Goal: Check status: Check status

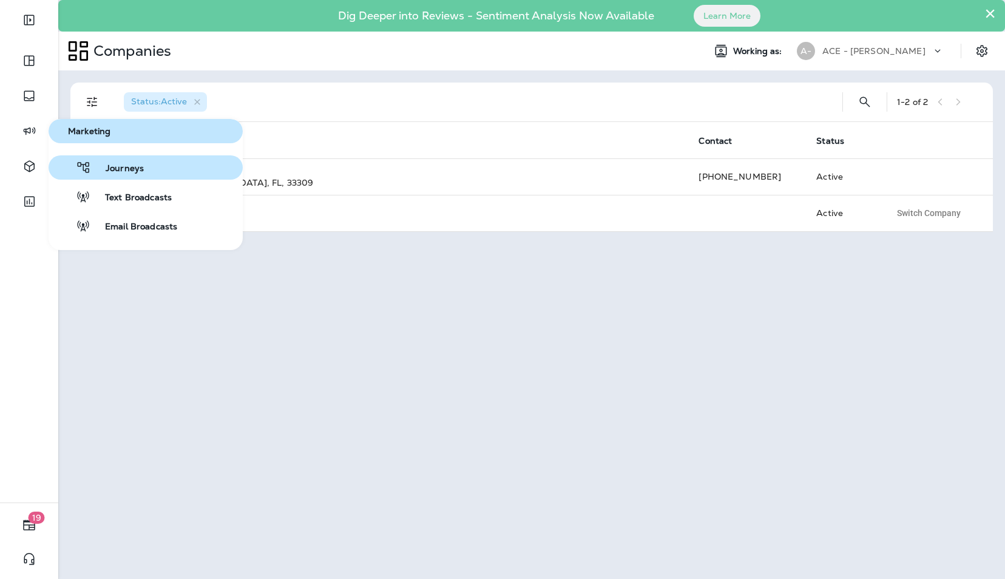
click at [112, 168] on span "Journeys" at bounding box center [117, 169] width 53 height 12
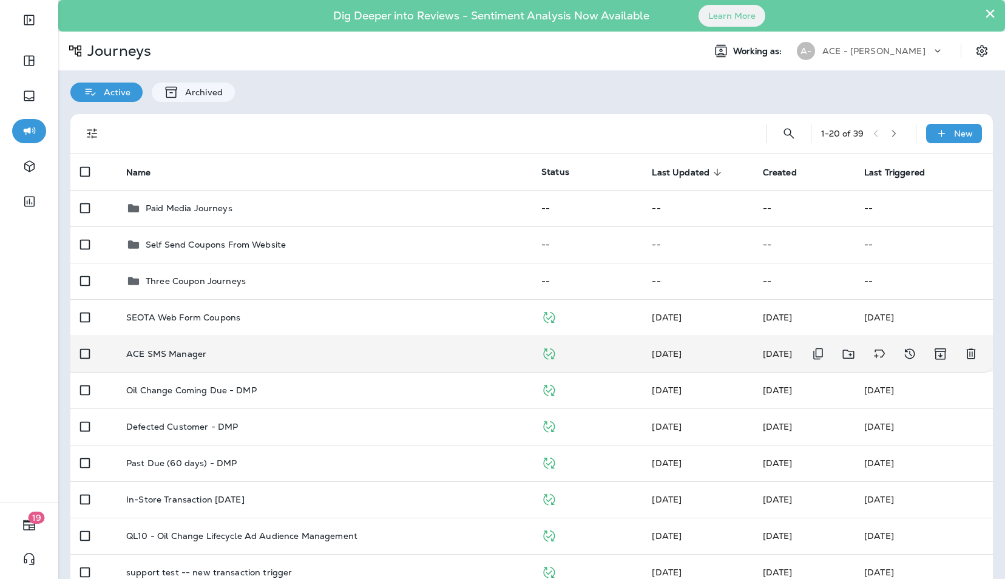
click at [164, 346] on td "ACE SMS Manager" at bounding box center [324, 354] width 415 height 36
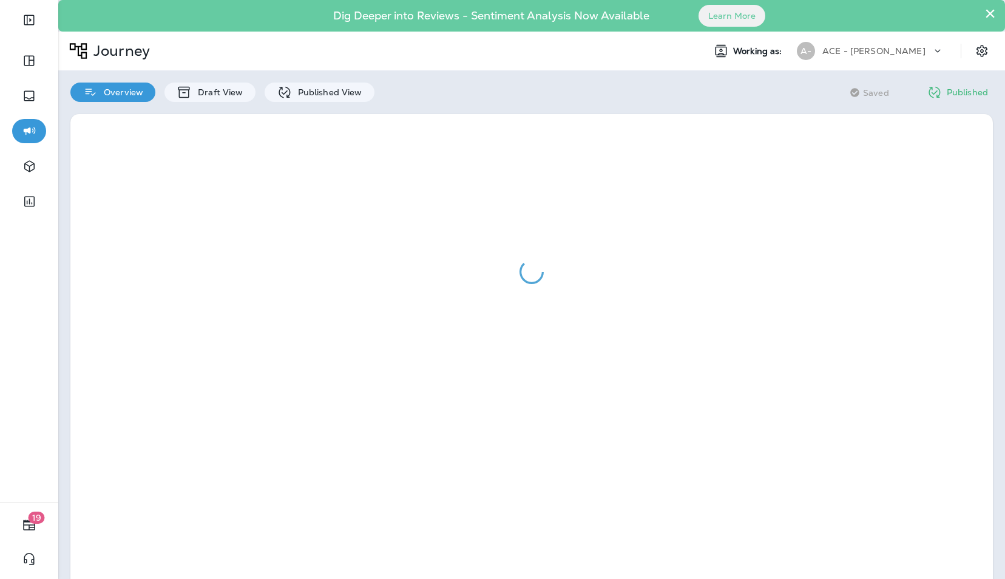
click at [985, 11] on button "×" at bounding box center [991, 13] width 12 height 19
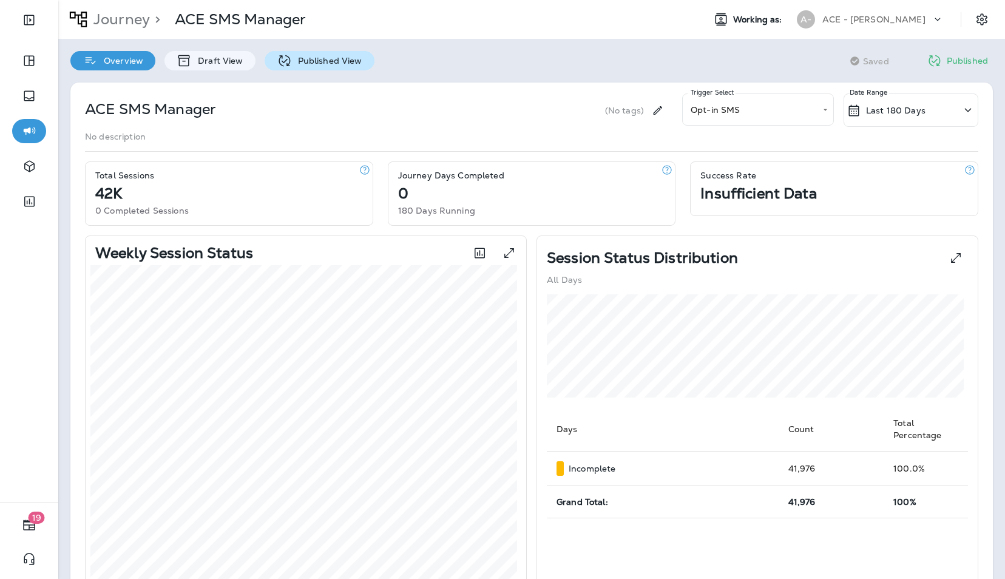
click at [292, 58] on p "Published View" at bounding box center [327, 61] width 70 height 10
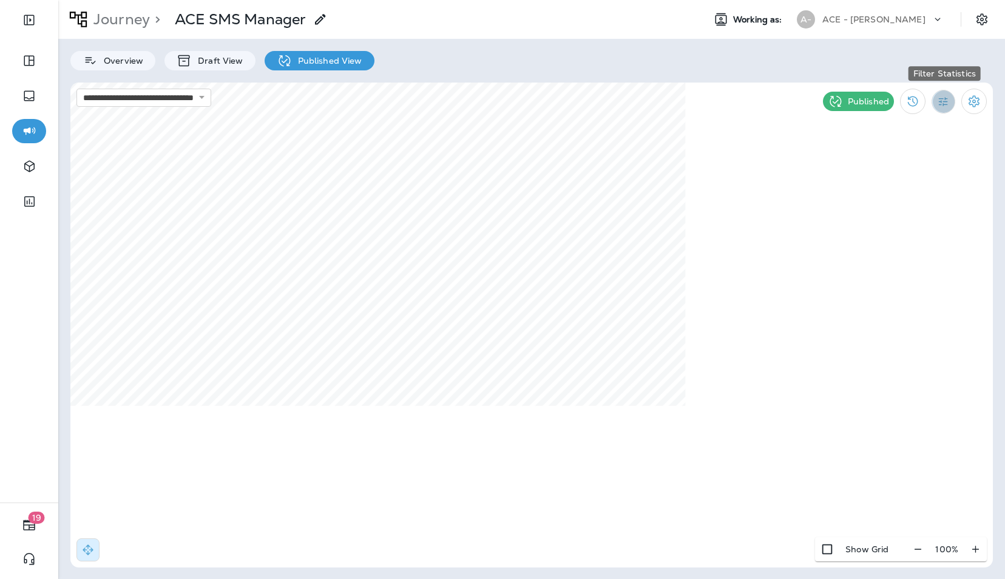
click at [937, 101] on button "Filter Statistics" at bounding box center [944, 102] width 24 height 24
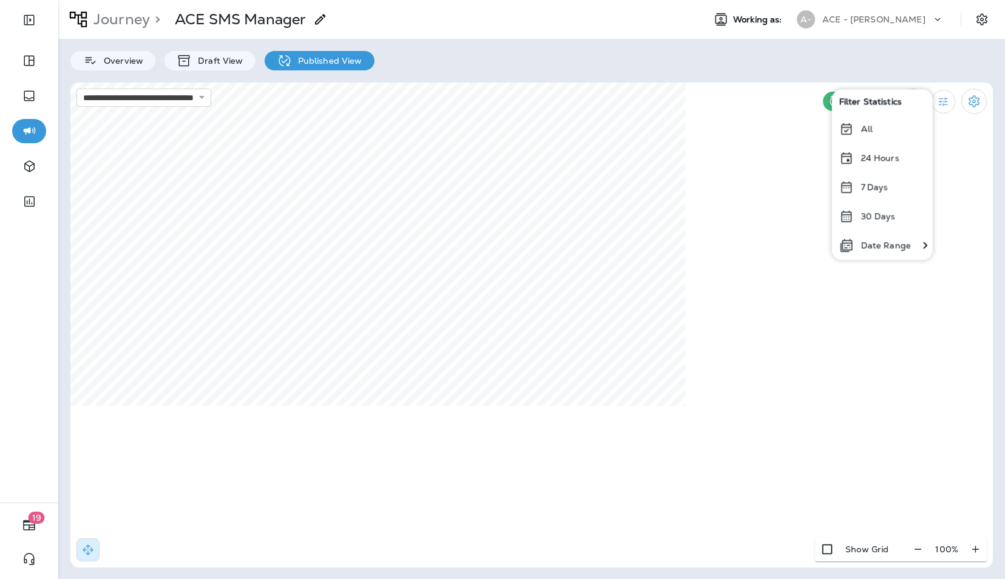
click at [878, 216] on p "30 Days" at bounding box center [878, 216] width 35 height 10
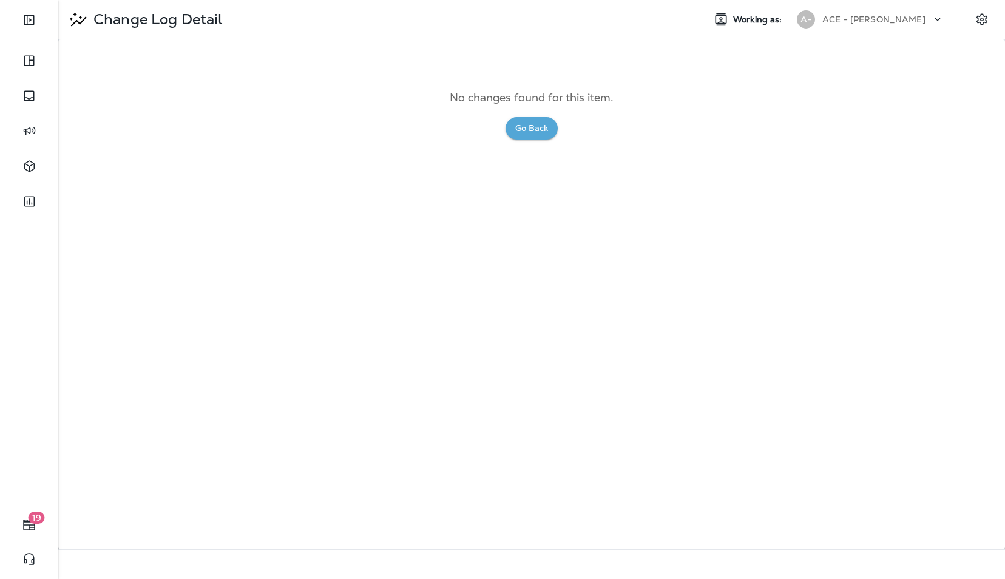
click at [532, 132] on button "Go Back" at bounding box center [532, 128] width 52 height 22
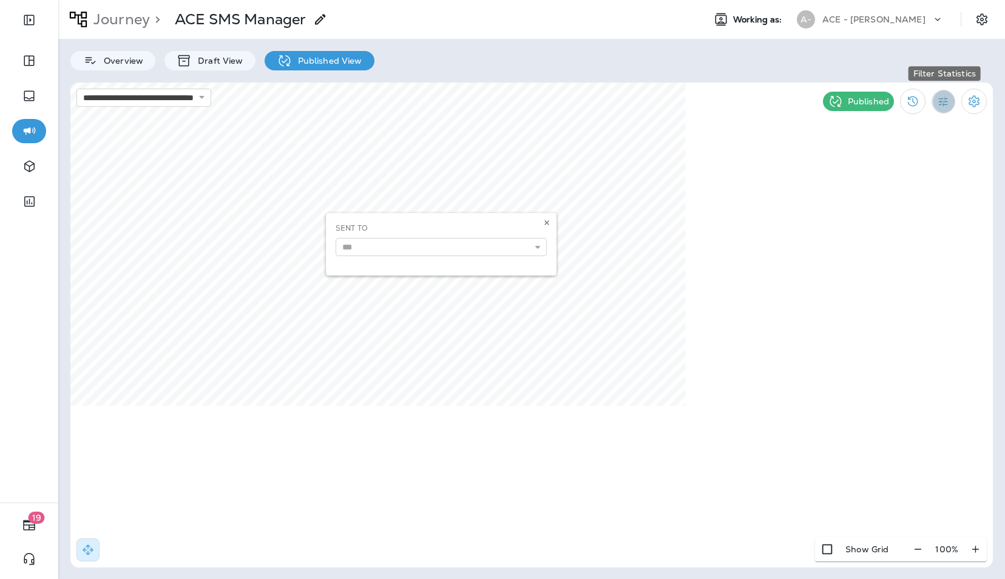
click at [945, 107] on button "Filter Statistics" at bounding box center [944, 102] width 24 height 24
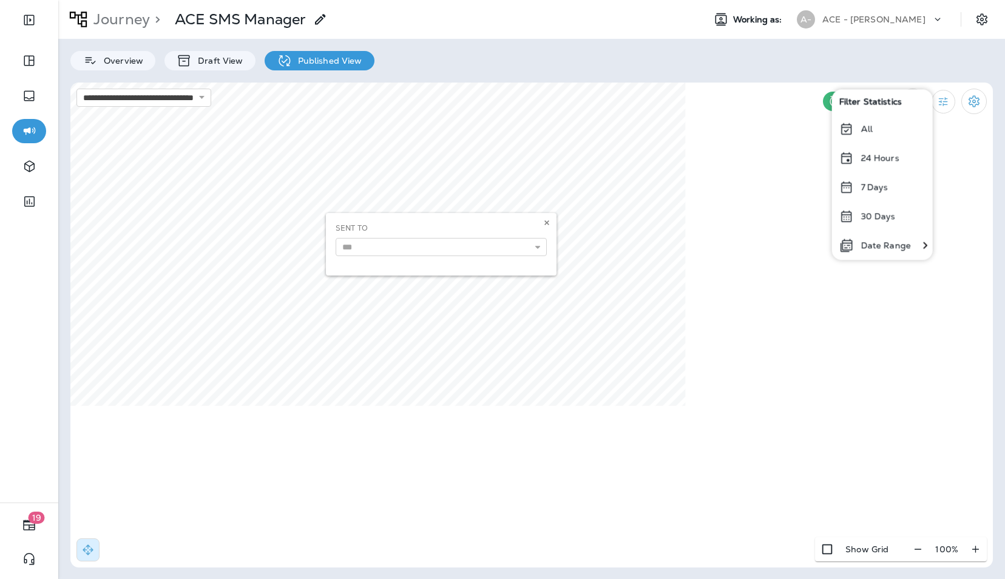
click at [888, 153] on p "24 Hours" at bounding box center [880, 158] width 38 height 10
click at [545, 221] on use at bounding box center [547, 222] width 4 height 5
